Goal: Check status: Check status

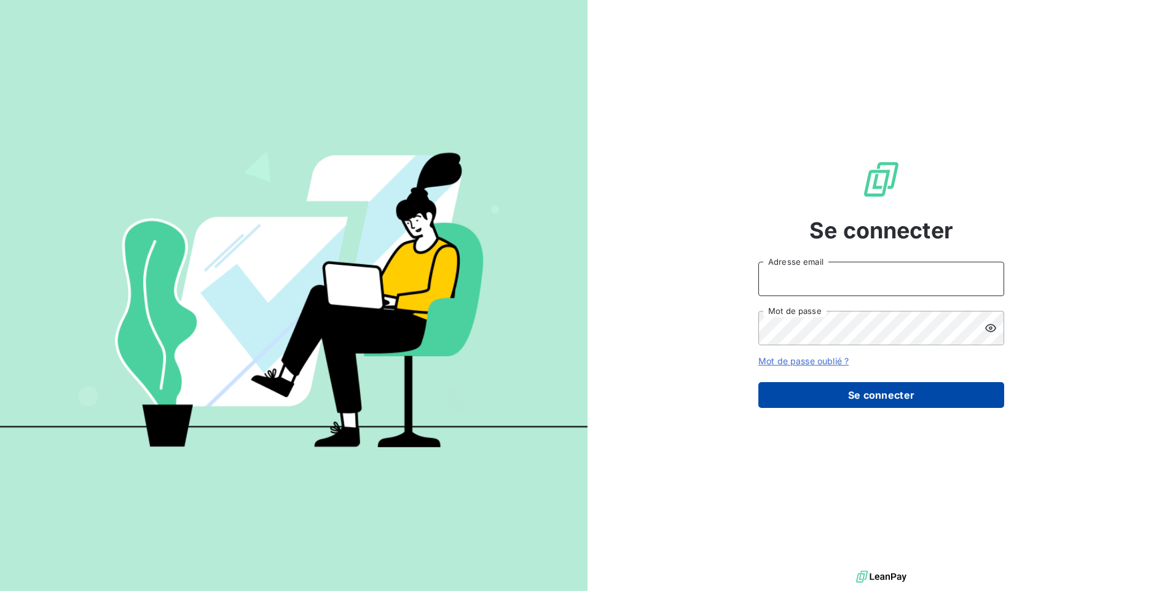
type input "[EMAIL_ADDRESS][DOMAIN_NAME]"
click at [915, 393] on button "Se connecter" at bounding box center [881, 395] width 246 height 26
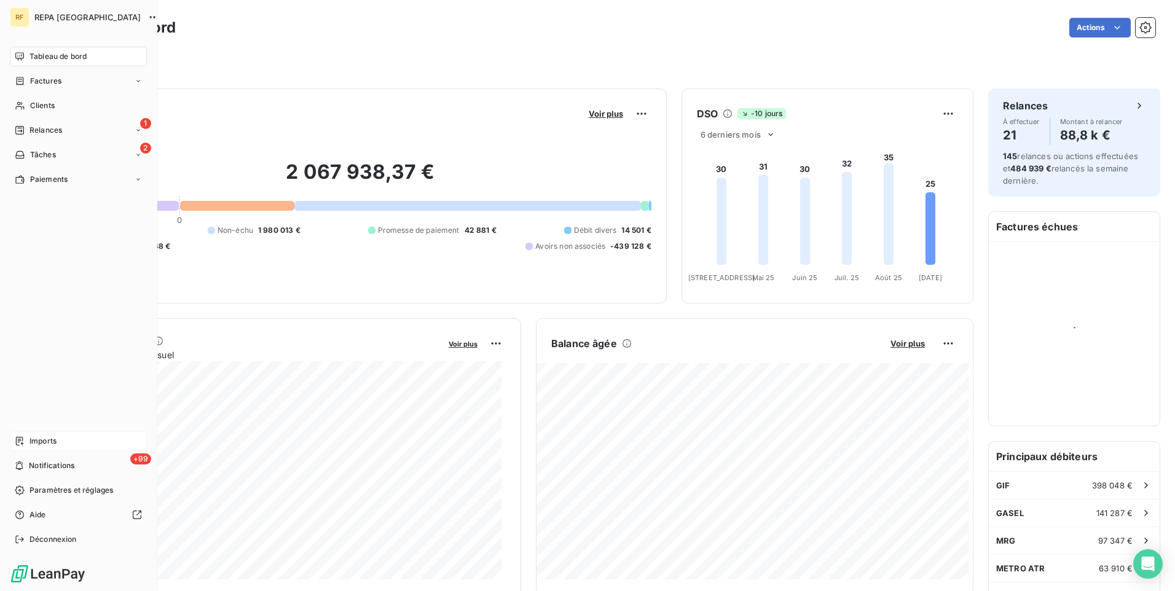
click at [57, 441] on span "Imports" at bounding box center [43, 441] width 27 height 11
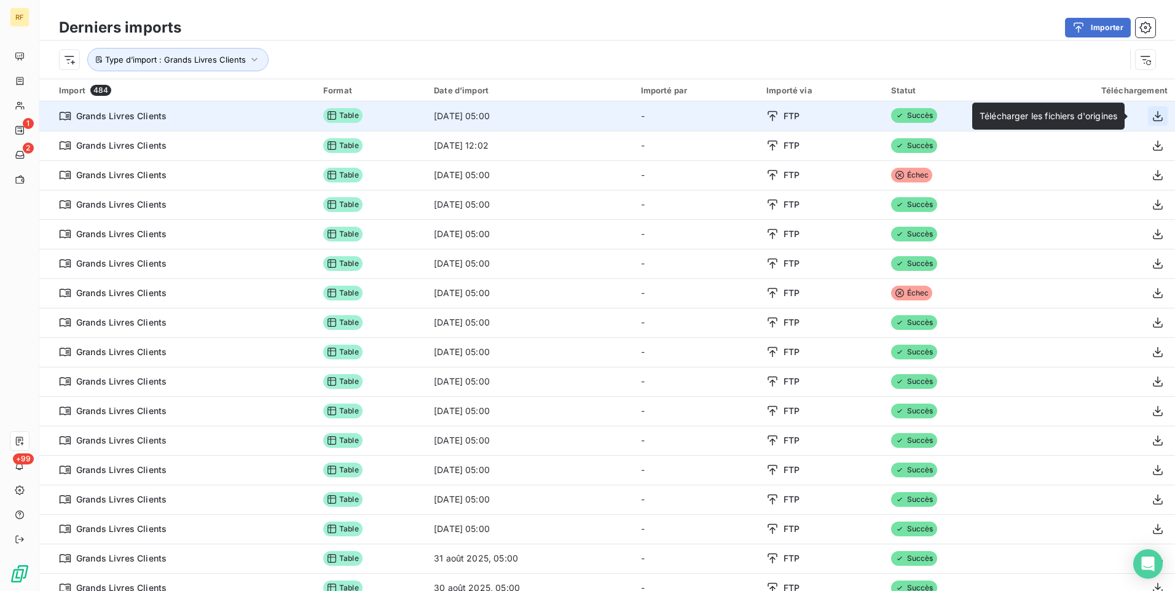
click at [1152, 119] on icon "button" at bounding box center [1158, 116] width 12 height 12
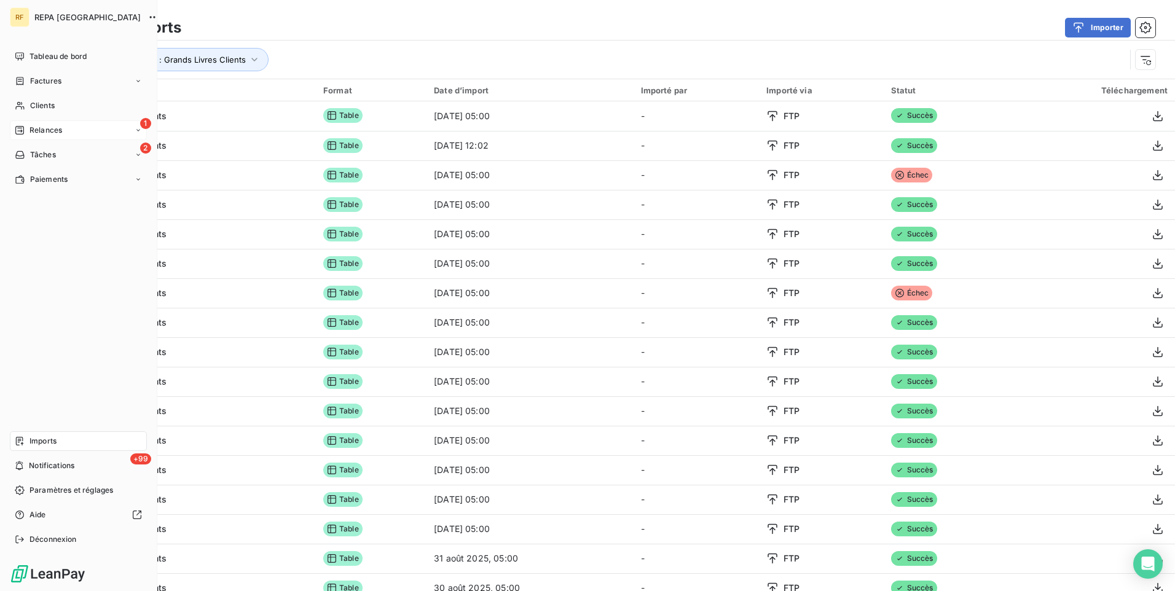
click at [39, 136] on div "1 Relances" at bounding box center [78, 130] width 137 height 20
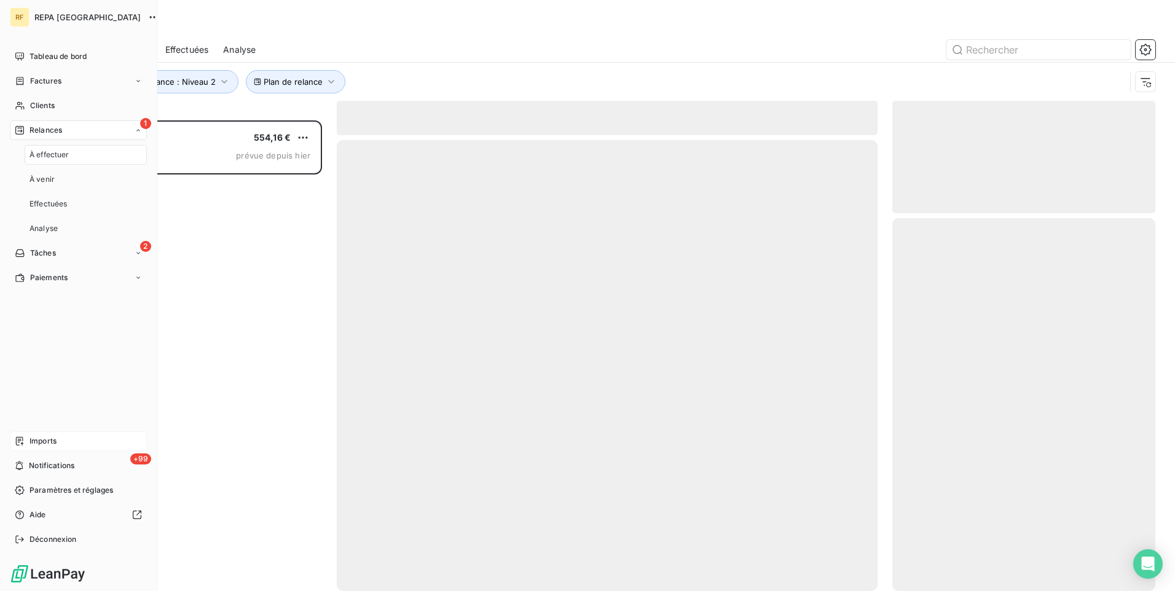
scroll to position [462, 254]
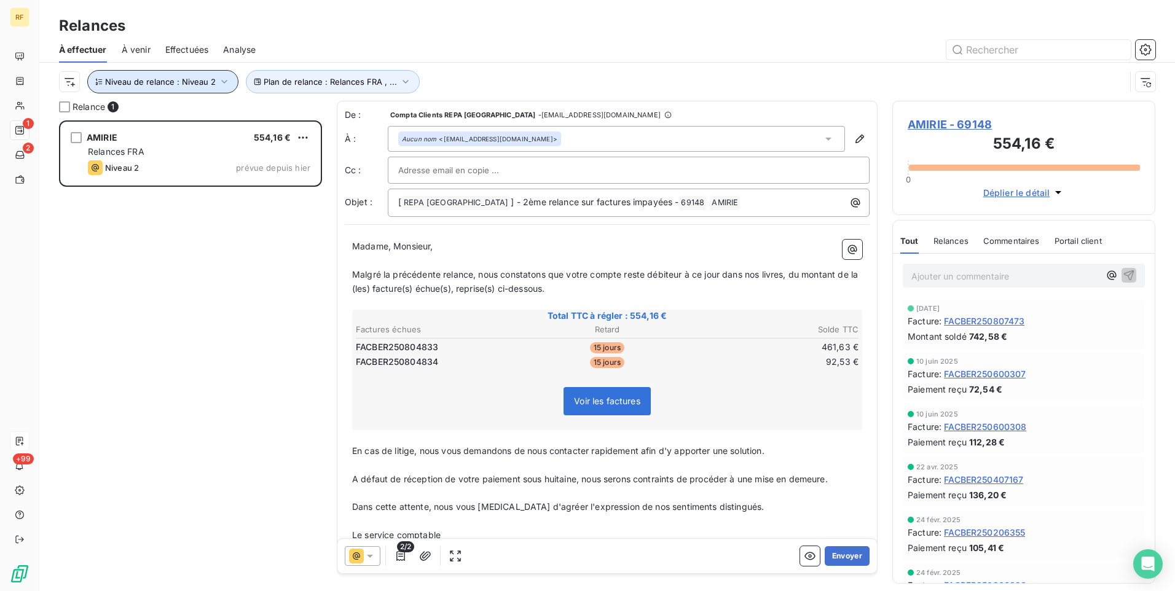
click at [171, 87] on button "Niveau de relance : Niveau 2" at bounding box center [162, 81] width 151 height 23
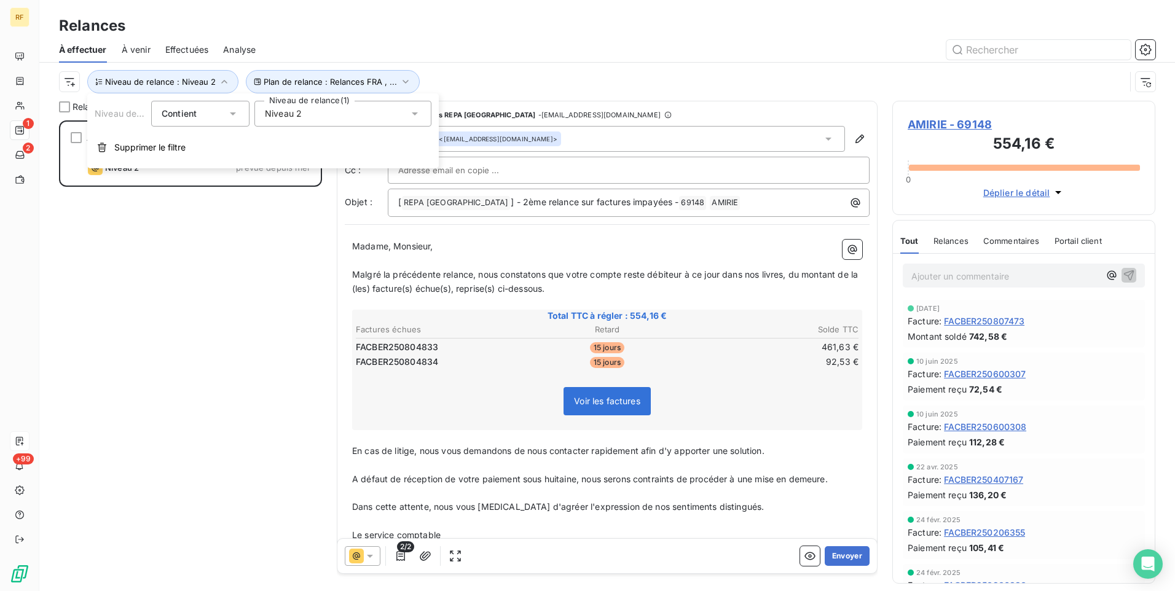
click at [325, 117] on div "Niveau 2" at bounding box center [342, 114] width 177 height 26
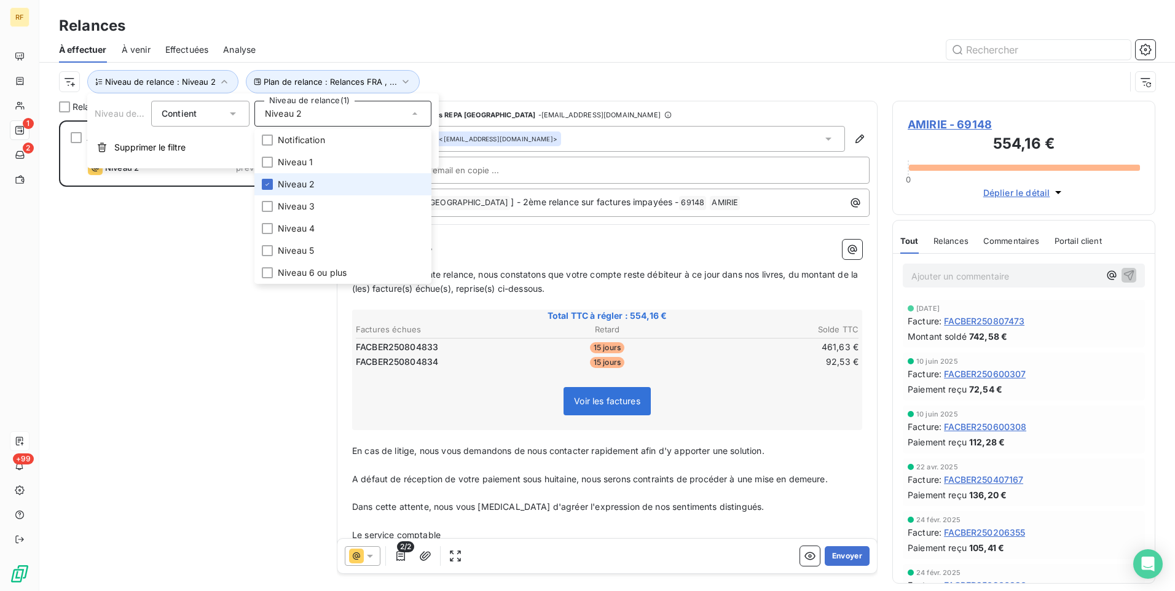
drag, startPoint x: 323, startPoint y: 161, endPoint x: 323, endPoint y: 179, distance: 18.4
click at [323, 162] on li "Niveau 1" at bounding box center [342, 162] width 177 height 22
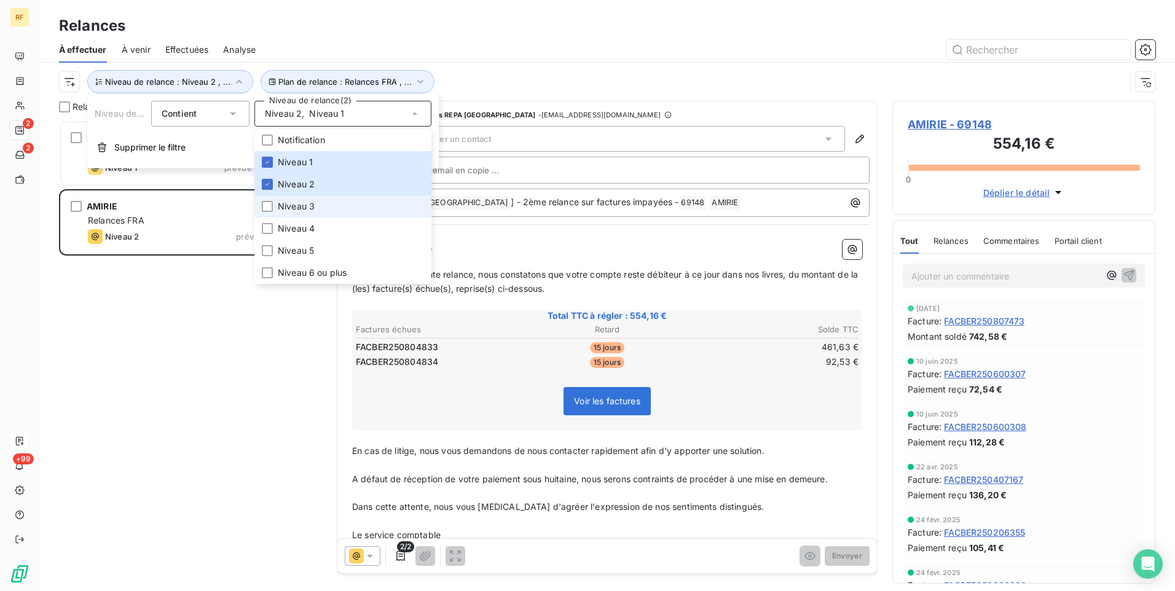
click at [311, 209] on span "Niveau 3" at bounding box center [296, 206] width 37 height 12
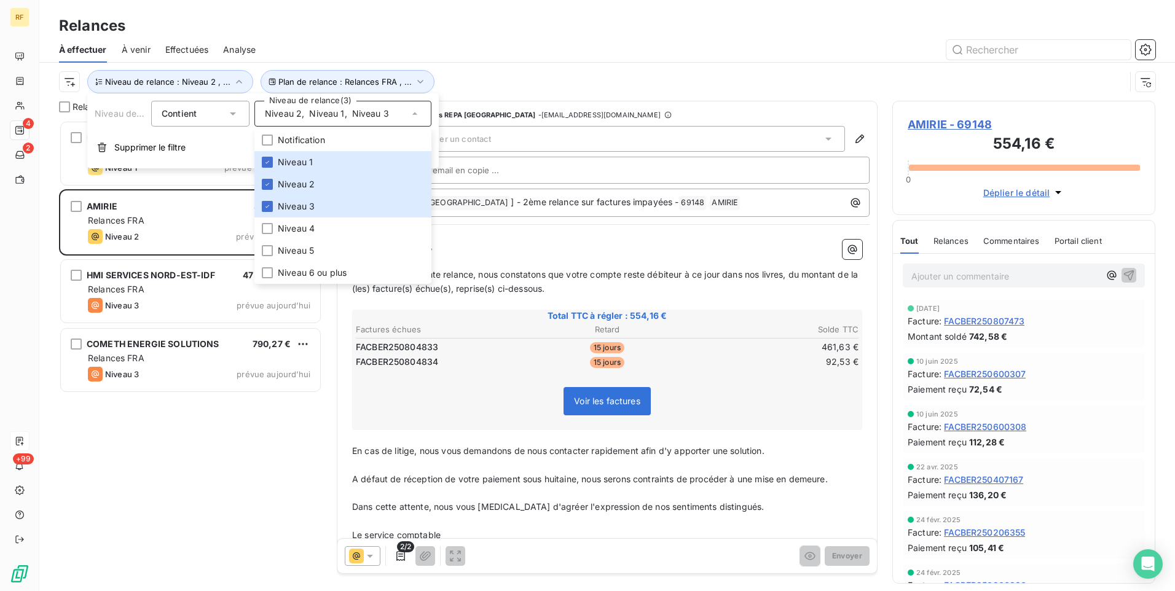
click at [200, 434] on div "MCP 25,97 € Relances FRA Niveau 1 prévue depuis 2 jours AMIRIE 554,16 € Relance…" at bounding box center [190, 355] width 263 height 471
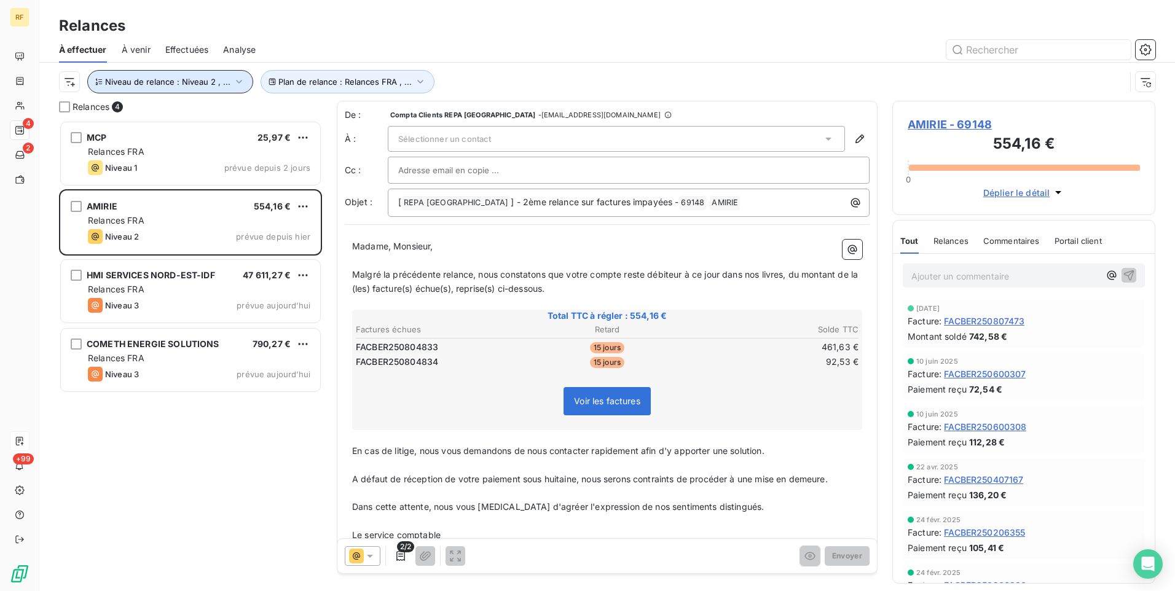
click at [167, 87] on button "Niveau de relance : Niveau 2 , ..." at bounding box center [170, 81] width 166 height 23
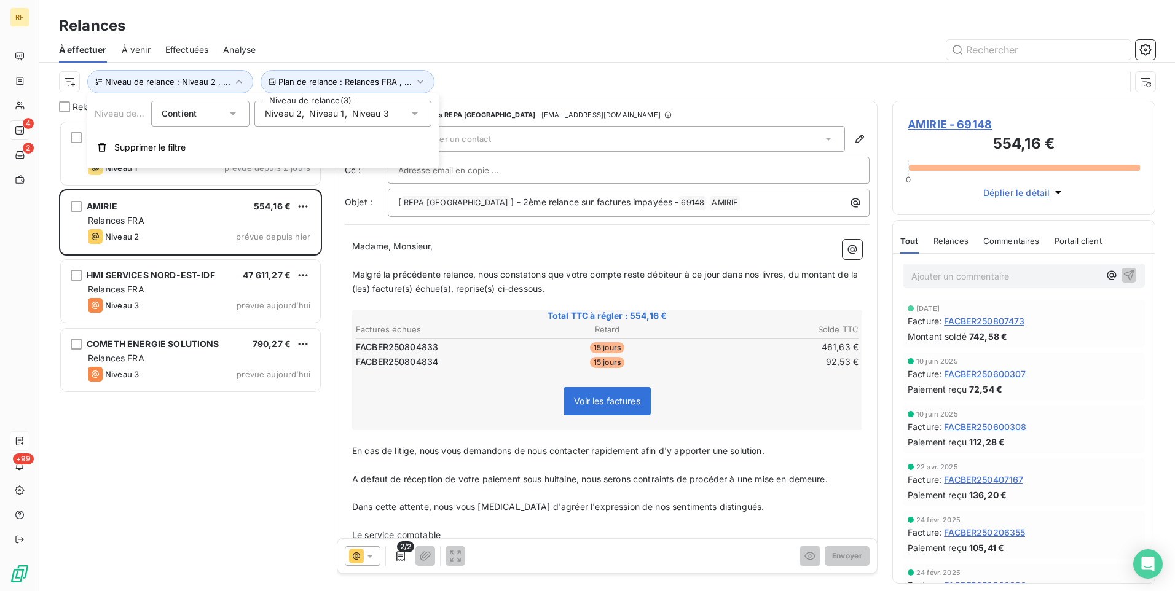
click at [253, 444] on div "MCP 25,97 € Relances FRA Niveau 1 prévue depuis 2 jours AMIRIE 554,16 € Relance…" at bounding box center [190, 355] width 263 height 471
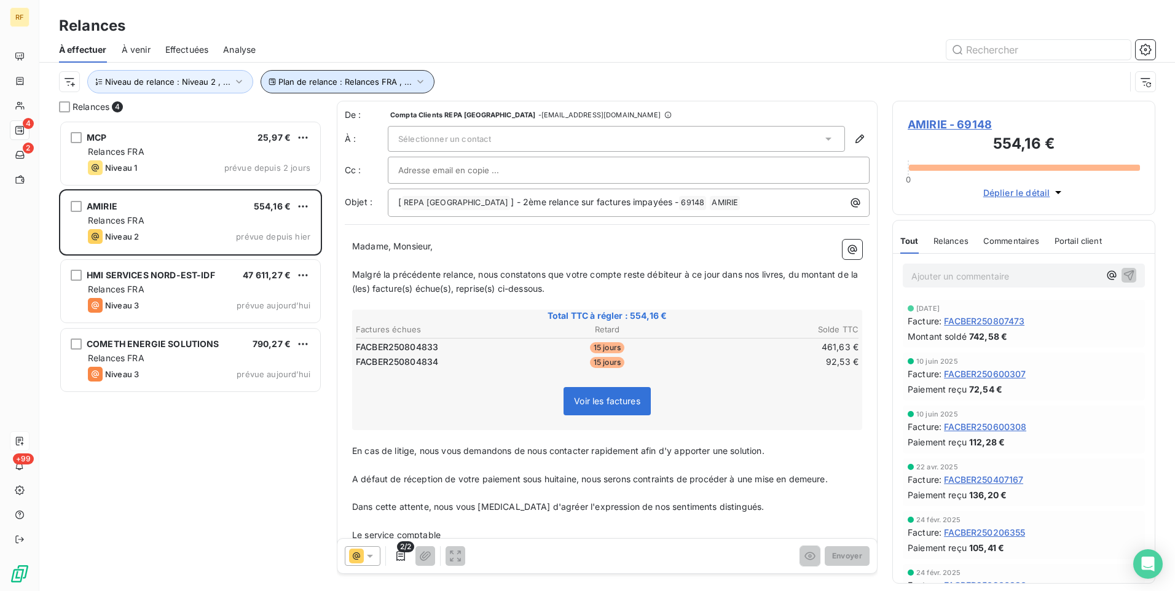
click at [331, 75] on button "Plan de relance : Relances FRA , ..." at bounding box center [348, 81] width 174 height 23
click at [275, 474] on div "MCP 25,97 € Relances FRA Niveau 1 prévue depuis 2 jours AMIRIE 554,16 € Relance…" at bounding box center [190, 355] width 263 height 471
click at [138, 46] on span "À venir" at bounding box center [136, 50] width 29 height 12
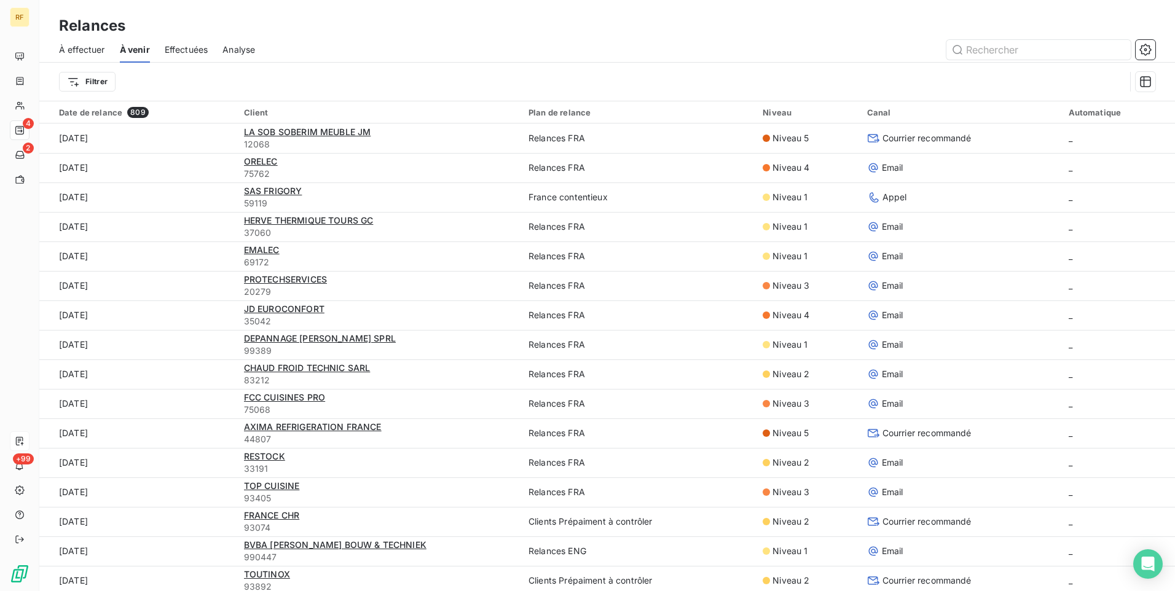
click at [93, 50] on span "À effectuer" at bounding box center [82, 50] width 46 height 12
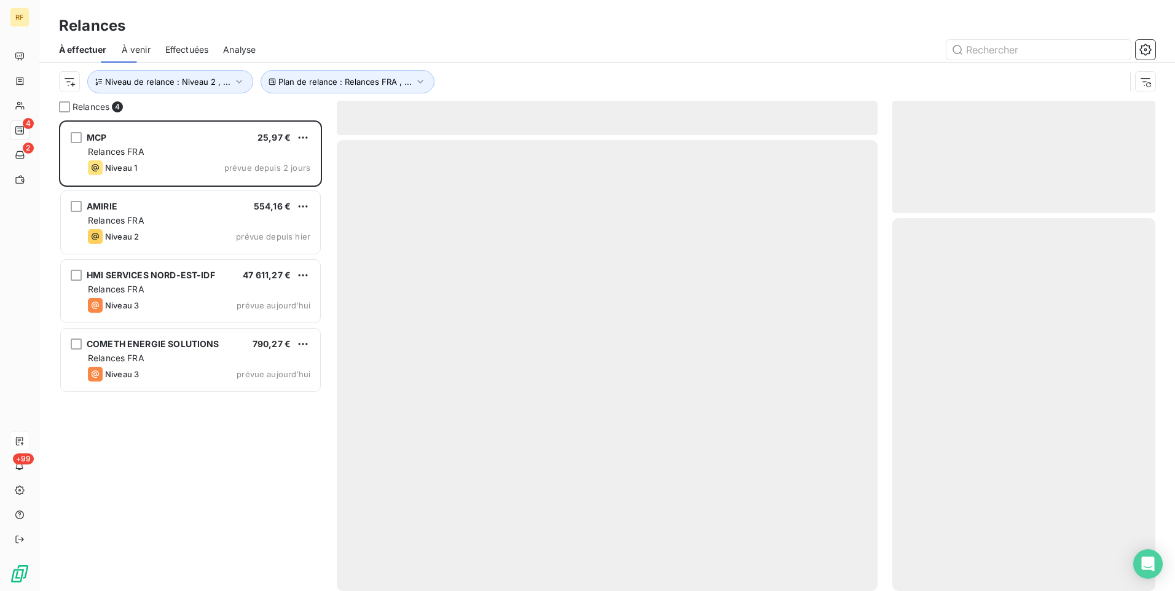
scroll to position [462, 254]
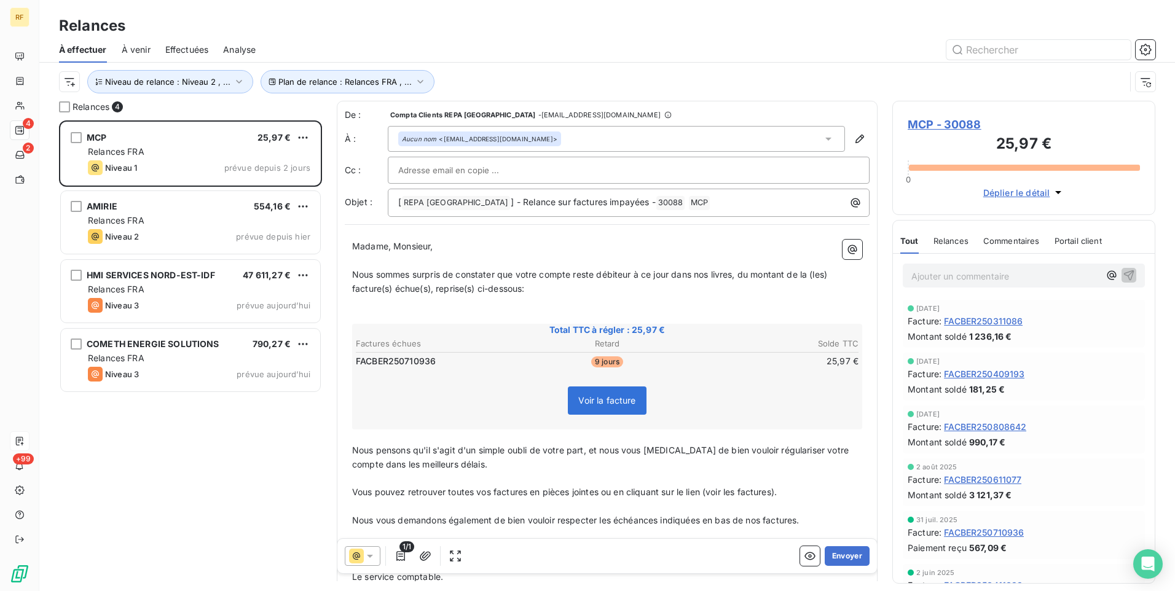
click at [135, 50] on span "À venir" at bounding box center [136, 50] width 29 height 12
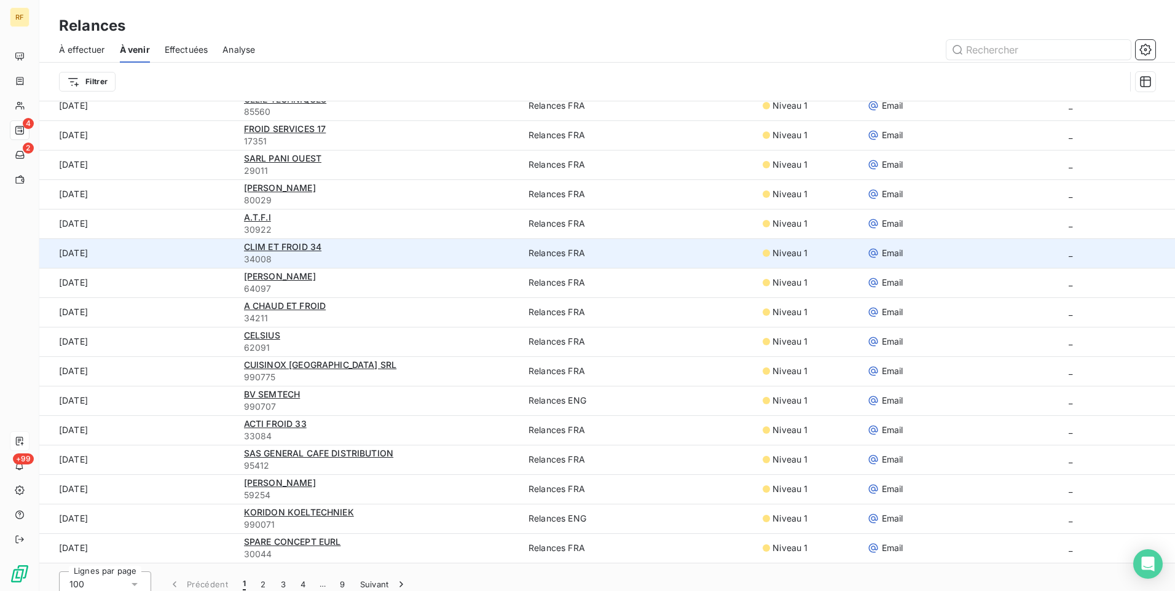
scroll to position [42, 0]
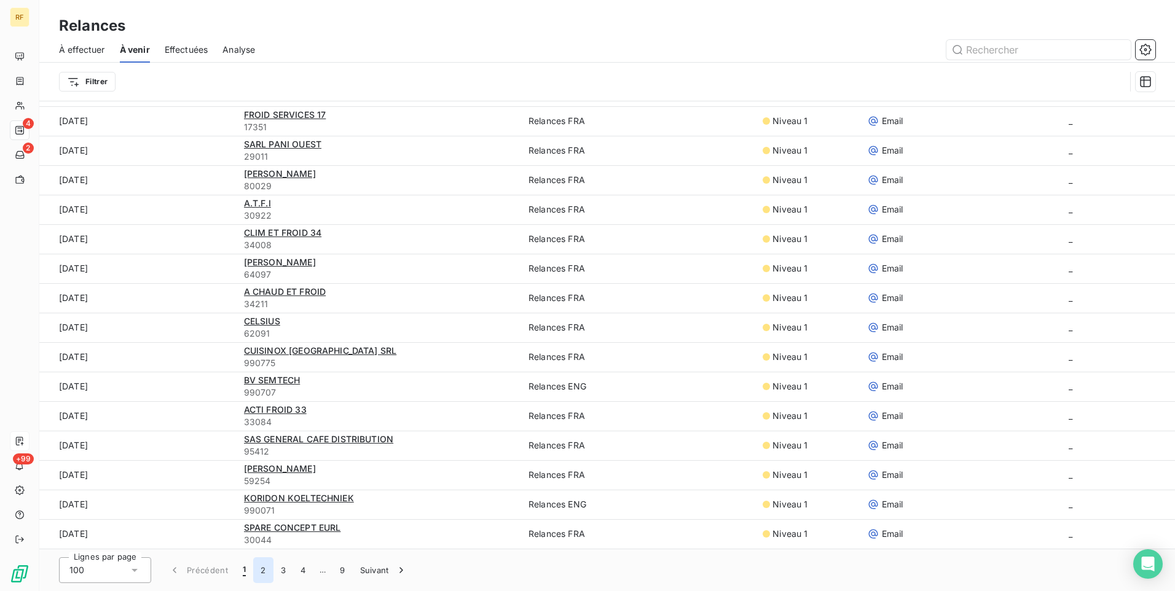
click at [263, 569] on button "2" at bounding box center [263, 570] width 20 height 26
